Goal: Task Accomplishment & Management: Use online tool/utility

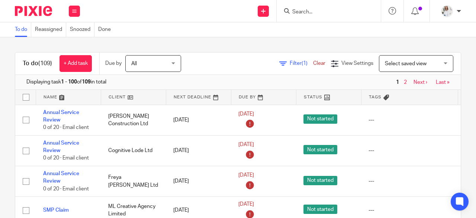
click at [313, 12] on input "Search" at bounding box center [325, 12] width 67 height 7
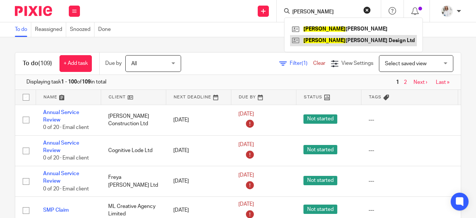
type input "rachel"
click at [346, 42] on link at bounding box center [353, 40] width 127 height 11
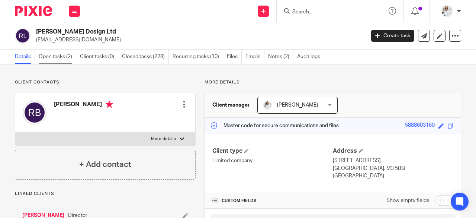
click at [53, 54] on link "Open tasks (2)" at bounding box center [58, 56] width 38 height 15
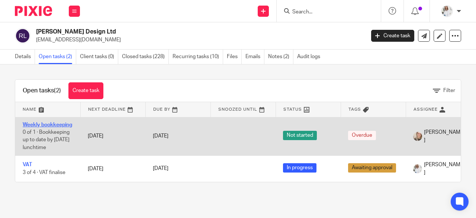
click at [48, 123] on link "Weekly bookkeeping" at bounding box center [47, 124] width 49 height 5
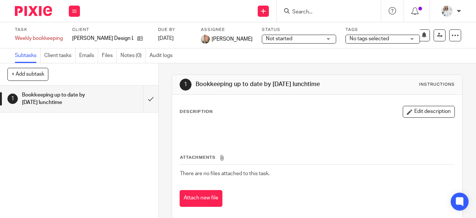
drag, startPoint x: 463, startPoint y: 70, endPoint x: 465, endPoint y: 60, distance: 9.8
click at [465, 60] on main "Task Weekly bookkeeping Save Weekly bookkeeping 0 /1 Client Rachel Barrow Desig…" at bounding box center [238, 109] width 476 height 218
click at [402, 32] on label "Tags" at bounding box center [383, 30] width 74 height 6
click at [451, 40] on div at bounding box center [455, 35] width 12 height 12
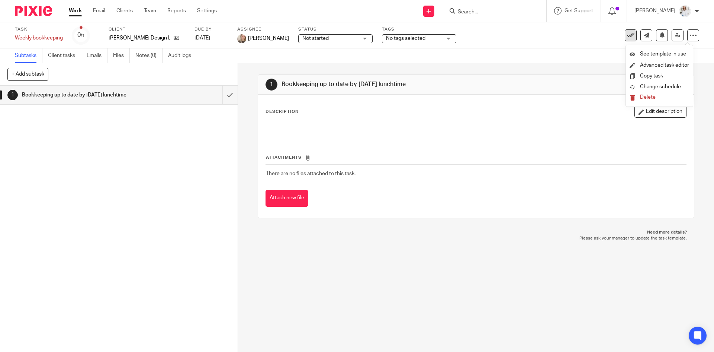
click at [476, 34] on icon at bounding box center [630, 35] width 7 height 7
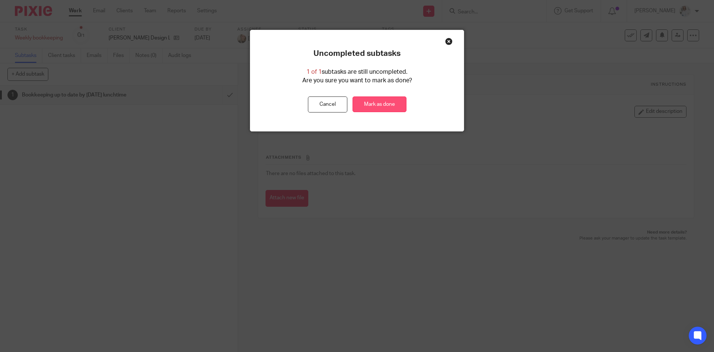
click at [382, 106] on link "Mark as done" at bounding box center [380, 104] width 54 height 16
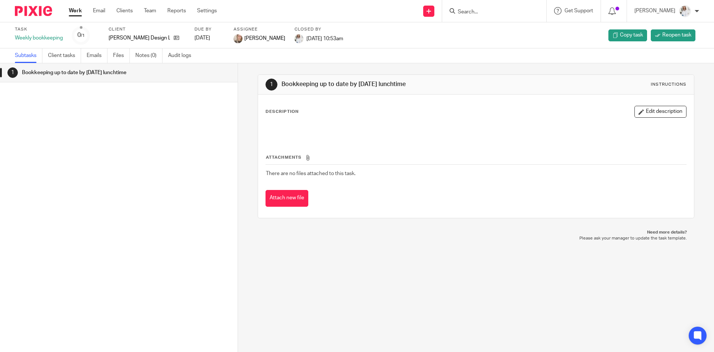
click at [76, 12] on link "Work" at bounding box center [75, 10] width 13 height 7
